Goal: Navigation & Orientation: Find specific page/section

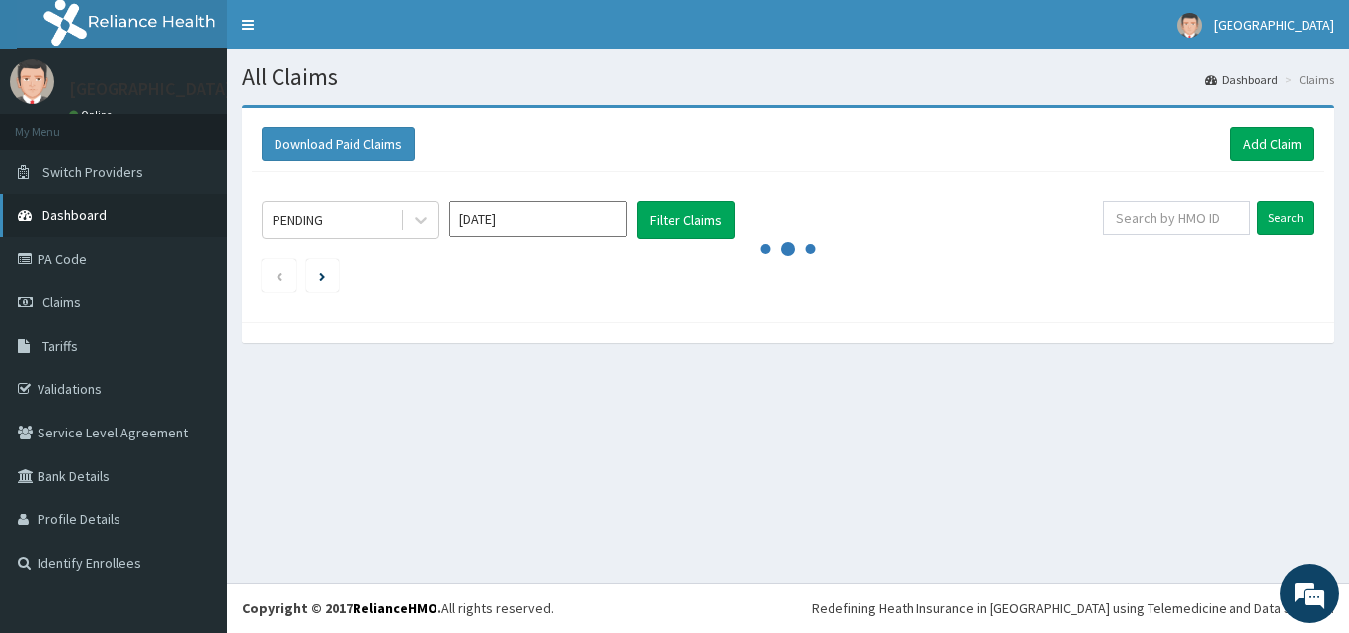
click at [86, 216] on span "Dashboard" at bounding box center [74, 215] width 64 height 18
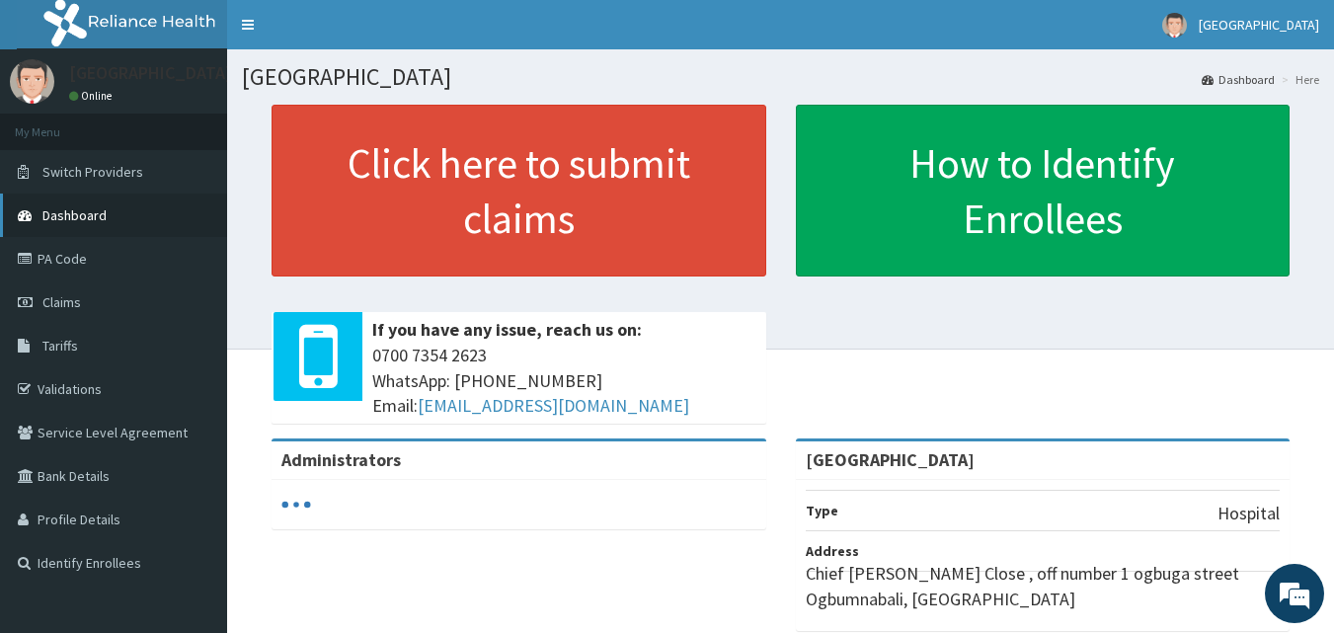
click at [75, 209] on span "Dashboard" at bounding box center [74, 215] width 64 height 18
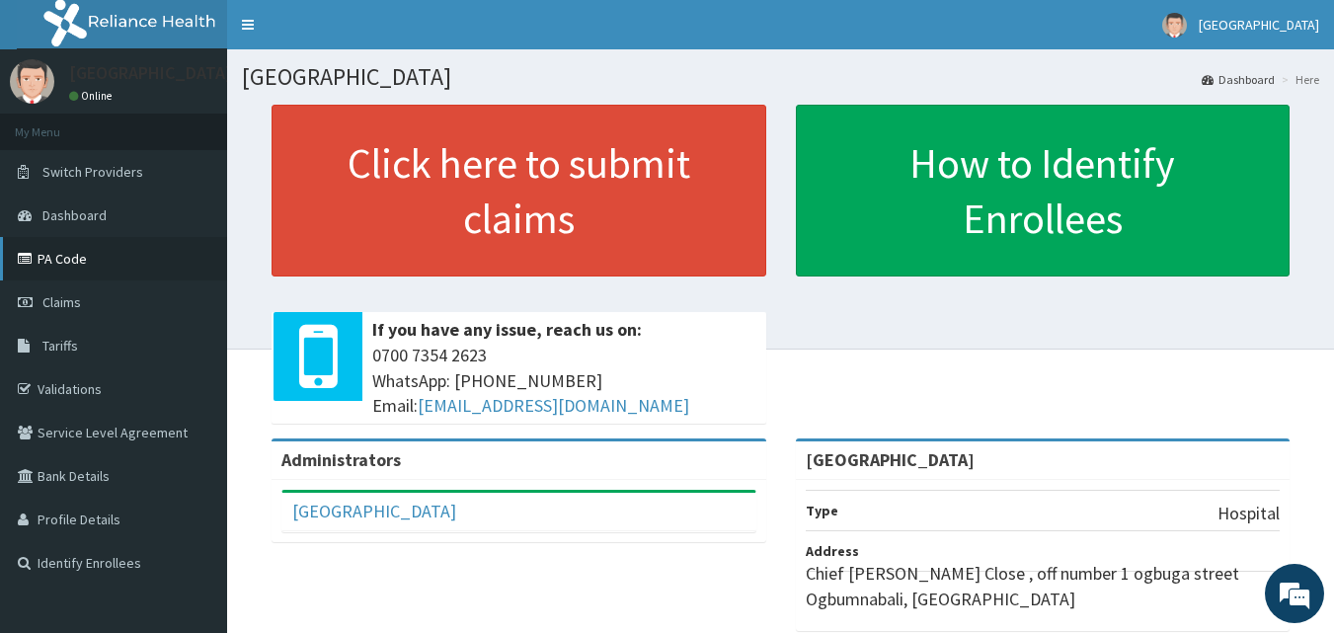
click at [68, 246] on link "PA Code" at bounding box center [113, 258] width 227 height 43
